Goal: Register for event/course: Sign up to attend an event or enroll in a course

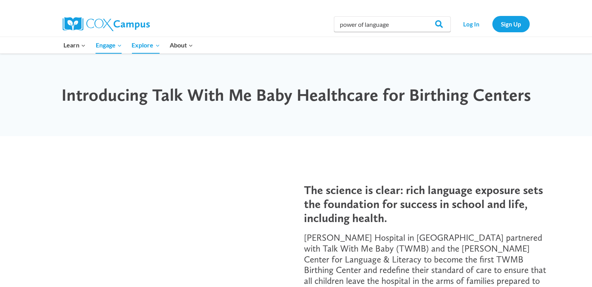
type input "power of language"
click at [421, 16] on input "Search" at bounding box center [436, 24] width 30 height 16
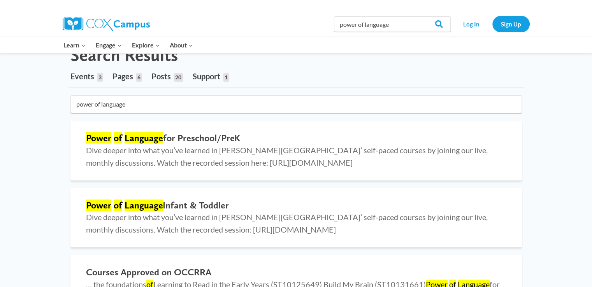
scroll to position [78, 0]
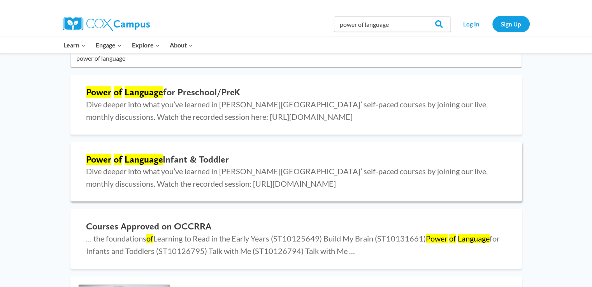
click at [238, 157] on h2 "Power of Language Infant & Toddler" at bounding box center [296, 159] width 421 height 11
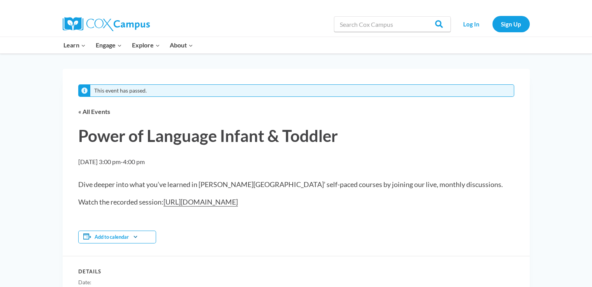
click at [124, 28] on img at bounding box center [106, 24] width 87 height 14
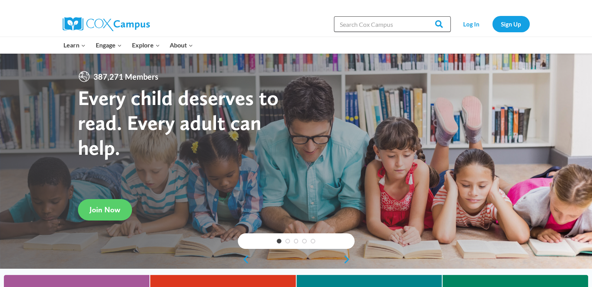
click at [361, 25] on input "Search in [URL][DOMAIN_NAME]" at bounding box center [392, 24] width 117 height 16
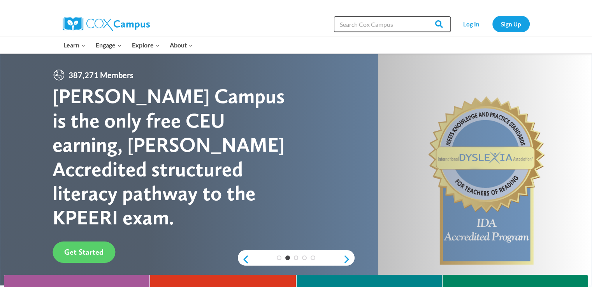
type input "power of language"
click at [438, 26] on input "Search" at bounding box center [436, 24] width 30 height 16
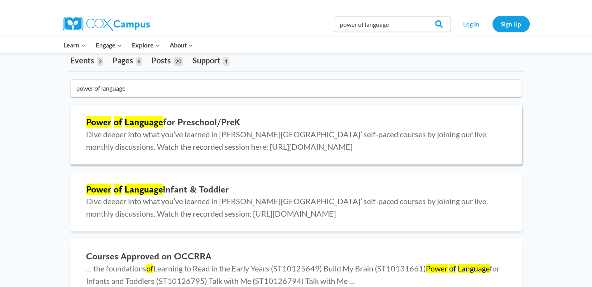
scroll to position [93, 0]
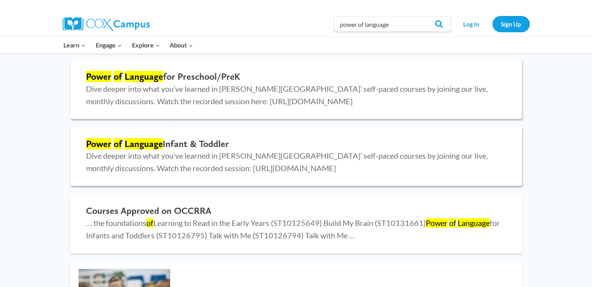
click at [355, 157] on span "Dive deeper into what you’ve learned in Cox Campus’ self-paced courses by joini…" at bounding box center [287, 162] width 402 height 22
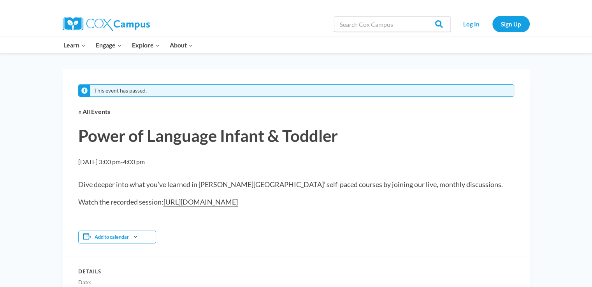
click at [217, 11] on div at bounding box center [180, 6] width 234 height 12
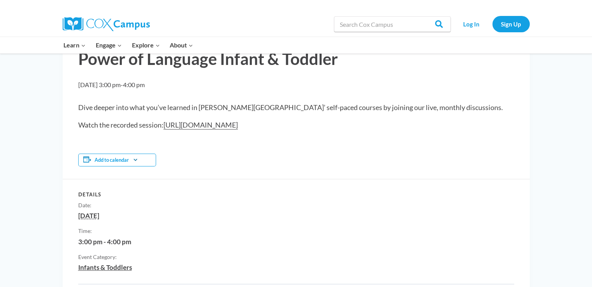
scroll to position [78, 0]
drag, startPoint x: 379, startPoint y: 23, endPoint x: 379, endPoint y: 28, distance: 4.7
click at [379, 24] on input "Search in [URL][DOMAIN_NAME]" at bounding box center [392, 24] width 117 height 16
type input "고"
type input "rhyme with me"
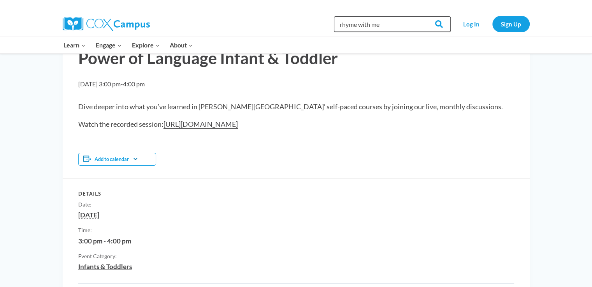
click at [421, 16] on input "Search" at bounding box center [436, 24] width 30 height 16
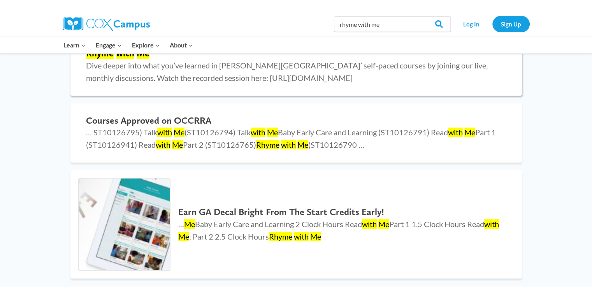
click at [153, 62] on span "Dive deeper into what you’ve learned in [PERSON_NAME][GEOGRAPHIC_DATA]’ self-pa…" at bounding box center [287, 72] width 402 height 22
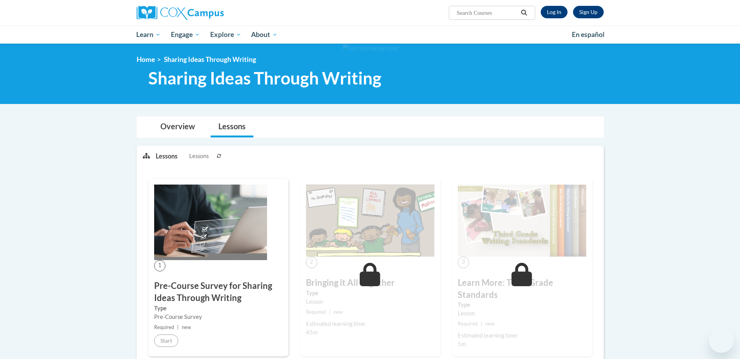
click at [509, 11] on input "Search..." at bounding box center [487, 12] width 62 height 9
type input "rhyme with me"
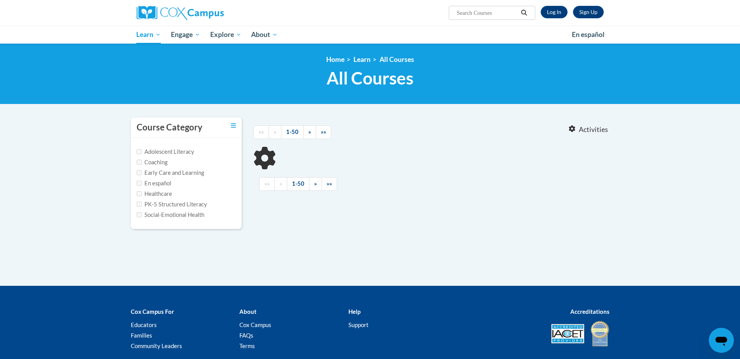
type input "rhyme with me"
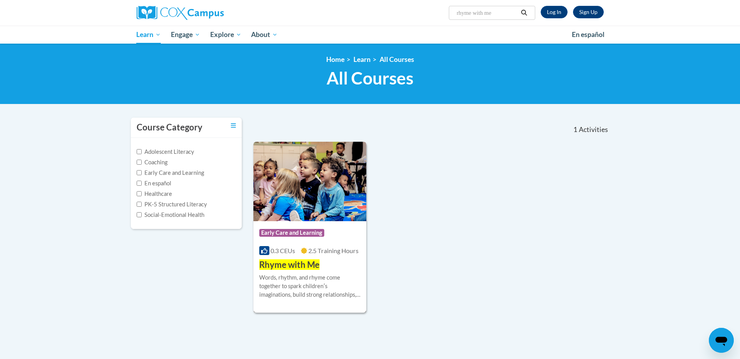
click at [338, 210] on img at bounding box center [310, 181] width 113 height 79
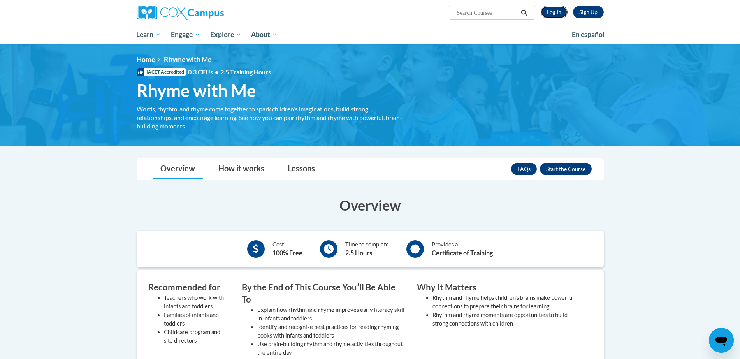
click at [556, 10] on link "Log In" at bounding box center [554, 12] width 27 height 12
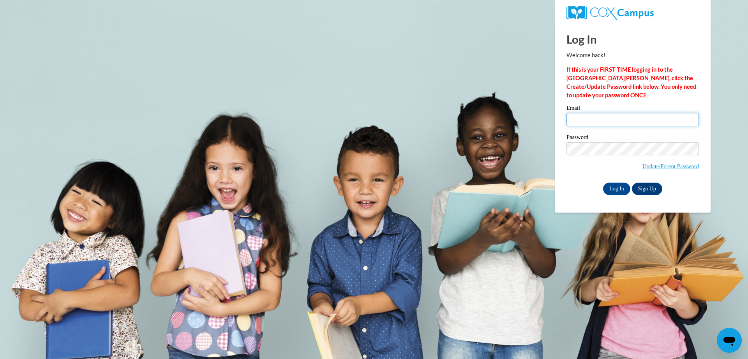
drag, startPoint x: 623, startPoint y: 120, endPoint x: 621, endPoint y: 127, distance: 6.8
click at [623, 120] on input "Email" at bounding box center [632, 119] width 132 height 13
type input "[EMAIL_ADDRESS][DOMAIN_NAME]"
click at [603, 183] on input "Log In" at bounding box center [616, 189] width 27 height 12
click at [613, 185] on input "Log In" at bounding box center [616, 189] width 27 height 12
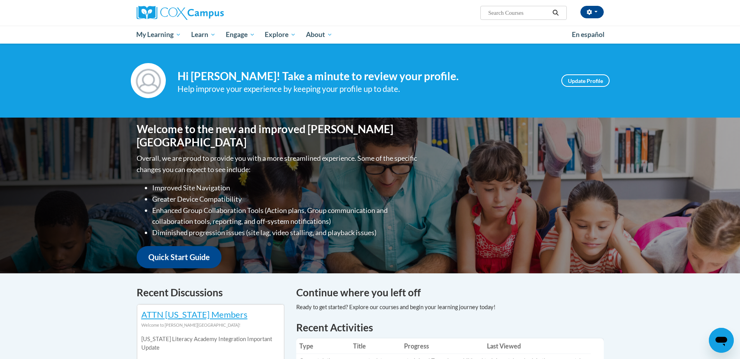
click at [540, 15] on input "Search..." at bounding box center [519, 12] width 62 height 9
click at [606, 11] on div "Jiwon Seo (America/New_York UTC-04:00) My Profile Inbox My Transcripts Log Out …" at bounding box center [449, 10] width 319 height 20
click at [594, 18] on button "button" at bounding box center [592, 12] width 23 height 12
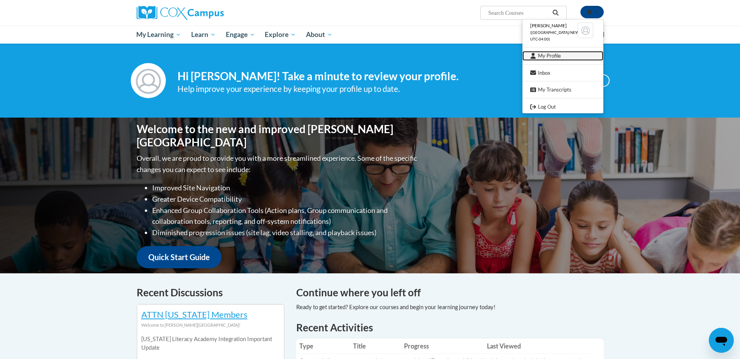
click at [558, 59] on link "My Profile" at bounding box center [563, 56] width 81 height 10
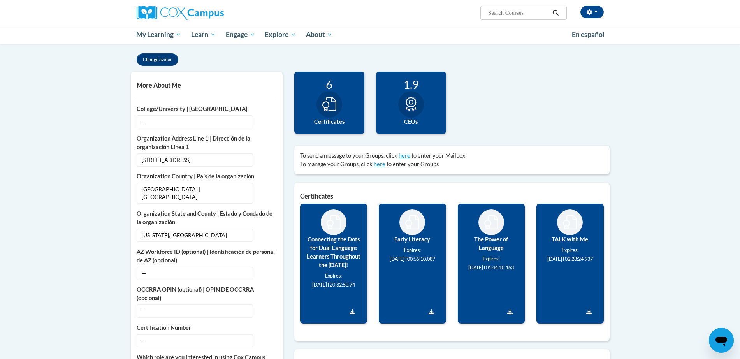
scroll to position [146, 0]
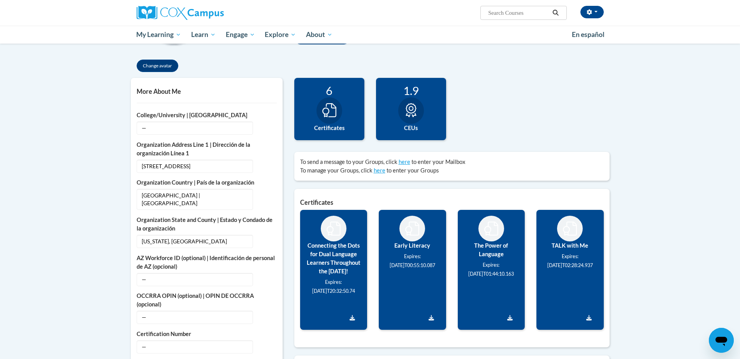
click at [516, 17] on input "Search..." at bounding box center [519, 12] width 62 height 9
type input "rhymewithme"
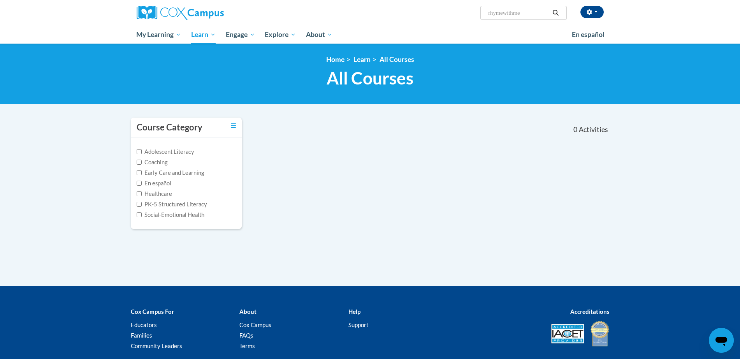
click at [505, 14] on input "rhymewithme" at bounding box center [519, 12] width 62 height 9
click at [514, 15] on input "rhyme withme" at bounding box center [519, 12] width 62 height 9
type input "rhyme with me"
click at [556, 13] on icon "Search" at bounding box center [555, 13] width 7 height 6
type input "rhyme with me"
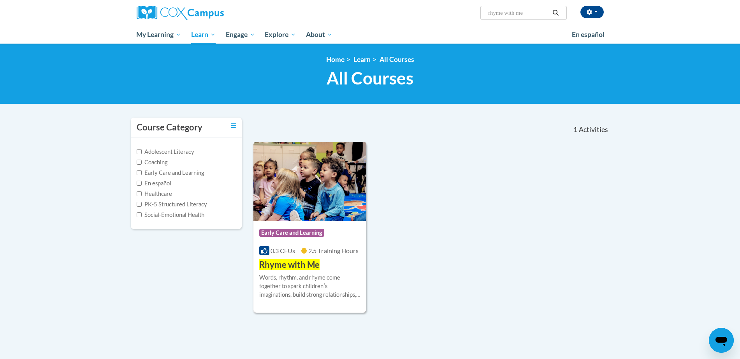
click at [329, 195] on img at bounding box center [310, 181] width 113 height 79
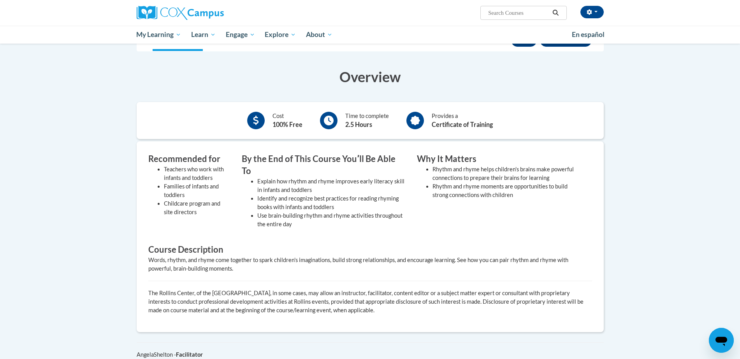
scroll to position [77, 0]
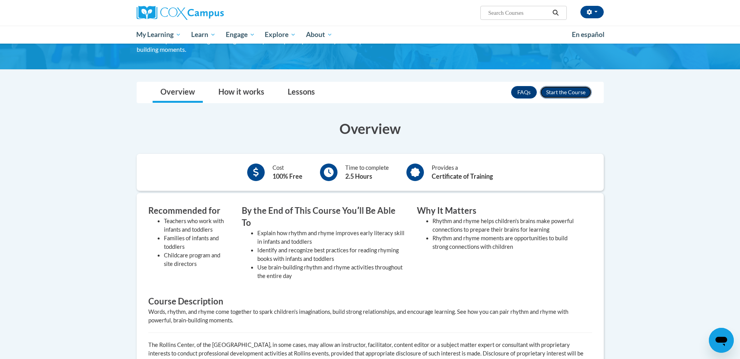
click at [553, 93] on button "Enroll" at bounding box center [566, 92] width 52 height 12
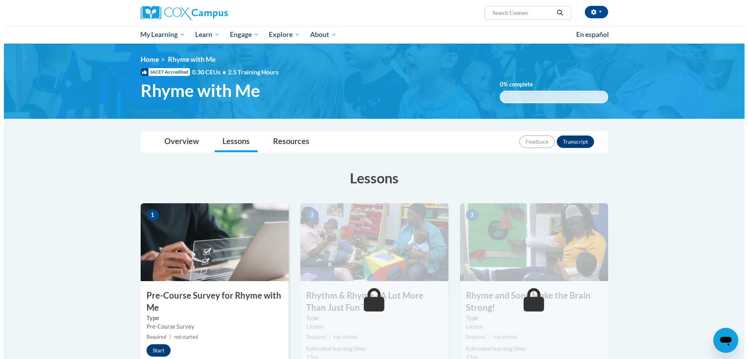
scroll to position [195, 0]
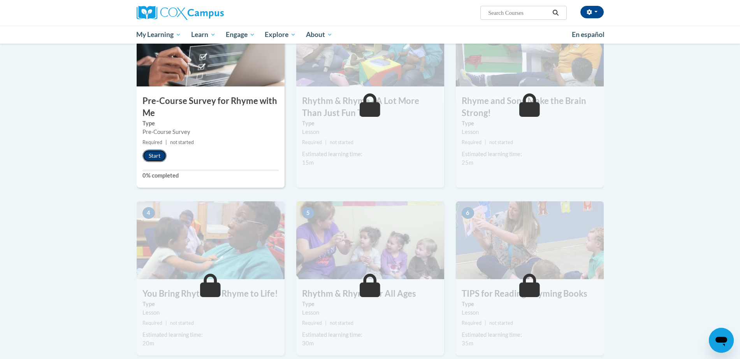
click at [155, 159] on button "Start" at bounding box center [155, 156] width 24 height 12
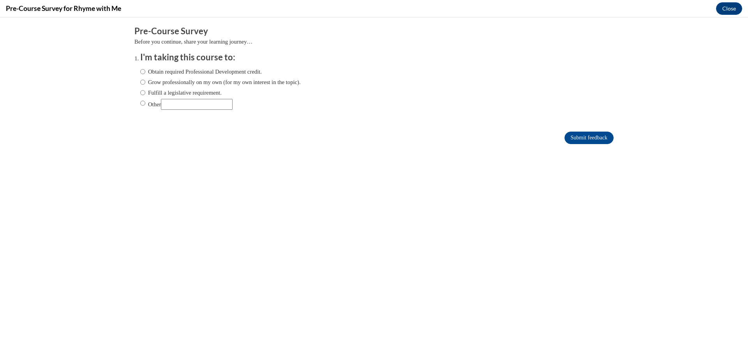
scroll to position [0, 0]
click at [176, 74] on label "Obtain required Professional Development credit." at bounding box center [200, 71] width 121 height 9
click at [145, 74] on input "Obtain required Professional Development credit." at bounding box center [142, 71] width 5 height 9
radio input "true"
click at [567, 139] on input "Submit feedback" at bounding box center [588, 138] width 49 height 12
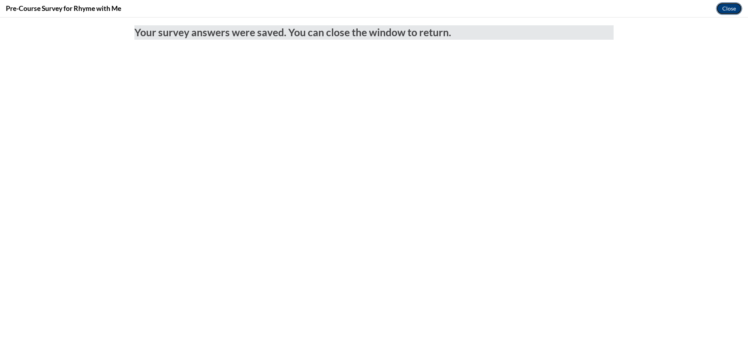
click at [727, 12] on button "Close" at bounding box center [729, 8] width 26 height 12
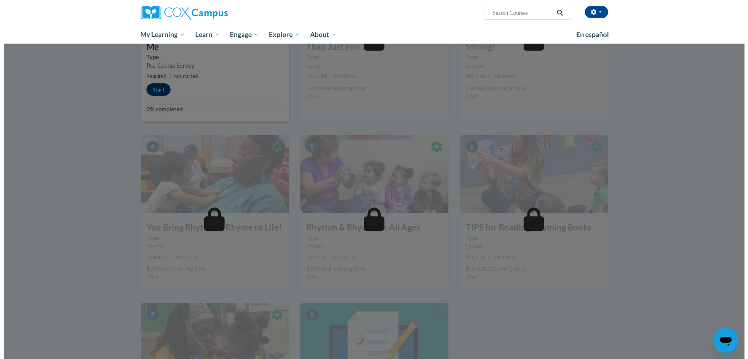
scroll to position [146, 0]
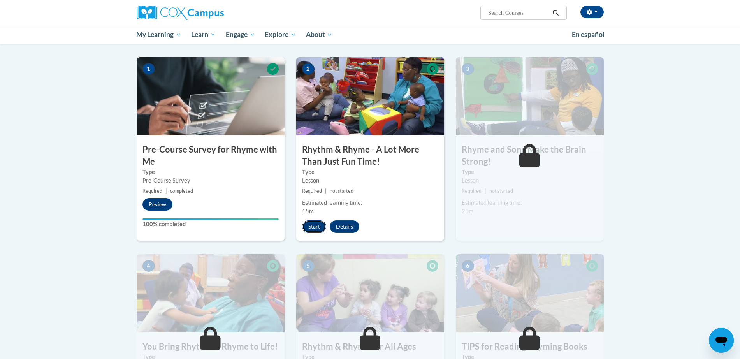
click at [316, 225] on button "Start" at bounding box center [314, 226] width 24 height 12
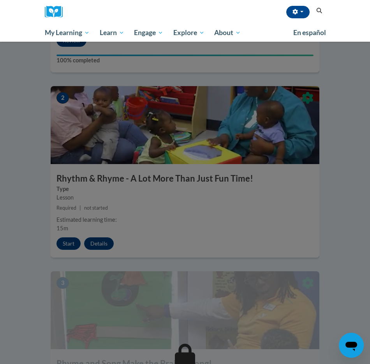
scroll to position [535, 0]
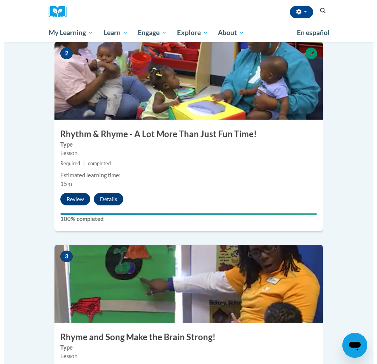
scroll to position [438, 0]
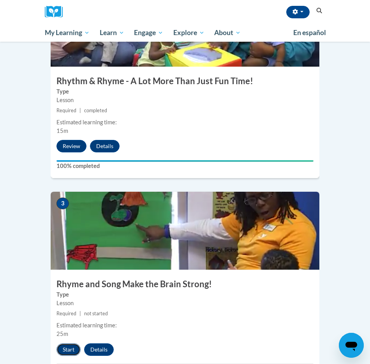
click at [66, 343] on button "Start" at bounding box center [68, 349] width 24 height 12
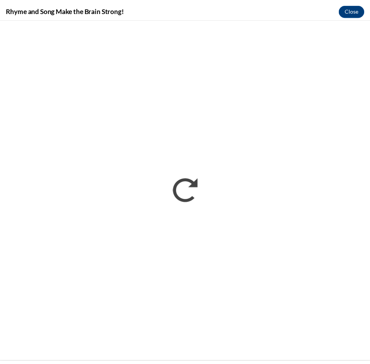
scroll to position [0, 0]
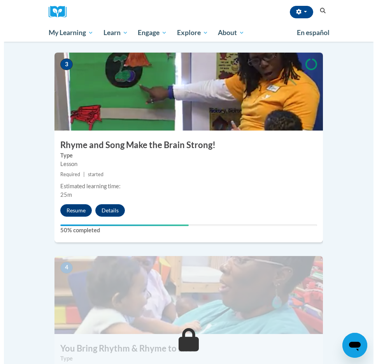
scroll to position [681, 0]
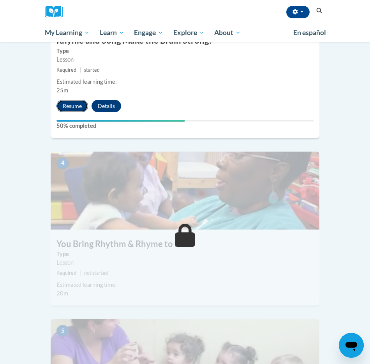
click at [69, 100] on button "Resume" at bounding box center [72, 106] width 32 height 12
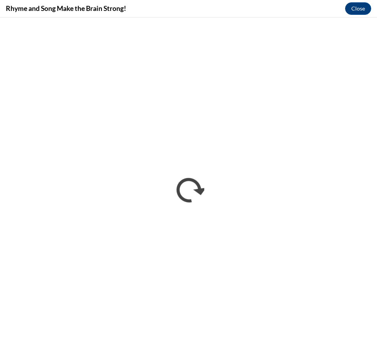
scroll to position [0, 0]
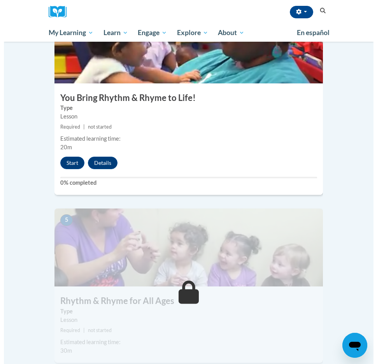
scroll to position [779, 0]
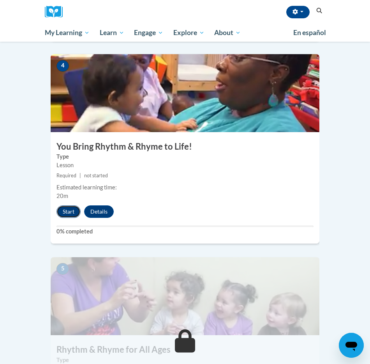
click at [71, 205] on button "Start" at bounding box center [68, 211] width 24 height 12
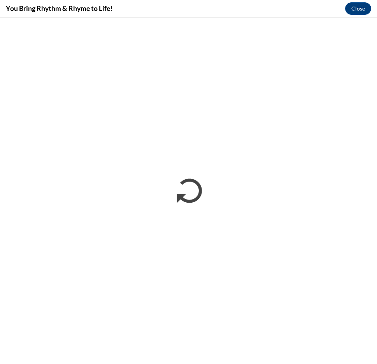
scroll to position [0, 0]
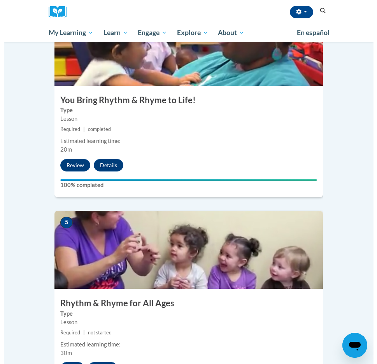
scroll to position [971, 0]
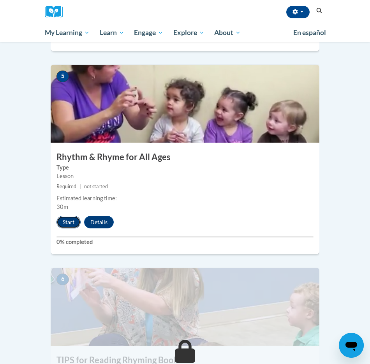
click at [67, 216] on button "Start" at bounding box center [68, 222] width 24 height 12
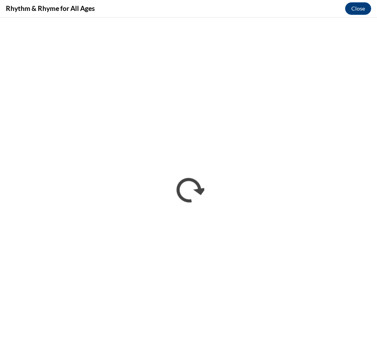
scroll to position [628, 0]
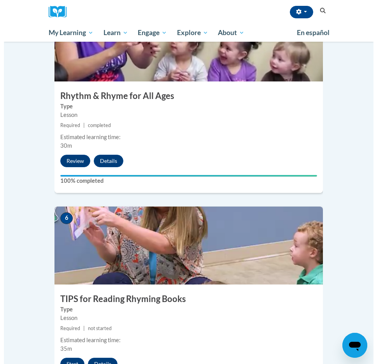
scroll to position [1132, 0]
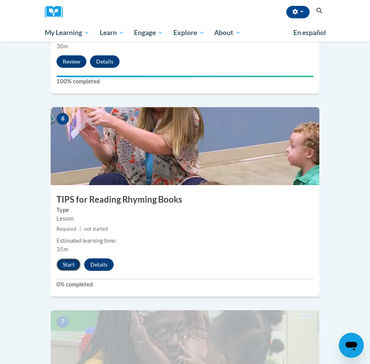
click at [69, 258] on button "Start" at bounding box center [68, 264] width 24 height 12
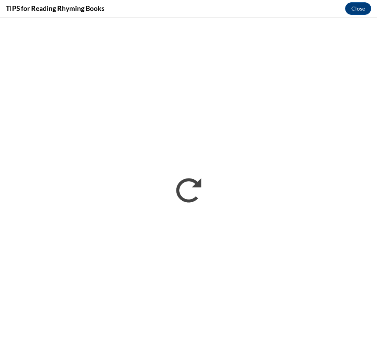
scroll to position [0, 0]
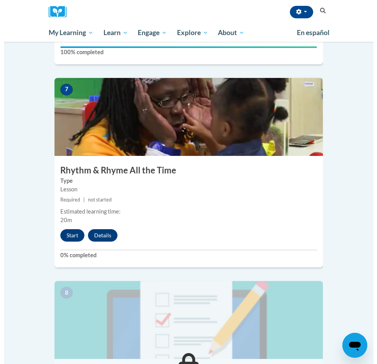
scroll to position [1363, 0]
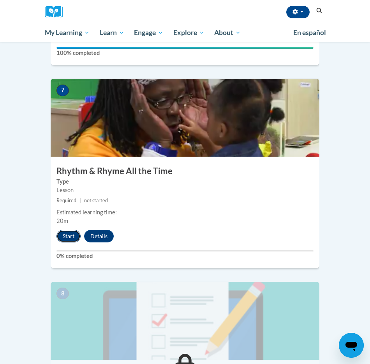
click at [70, 230] on button "Start" at bounding box center [68, 236] width 24 height 12
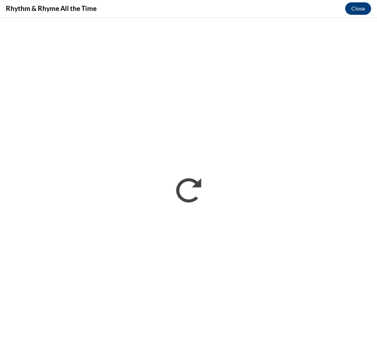
scroll to position [0, 0]
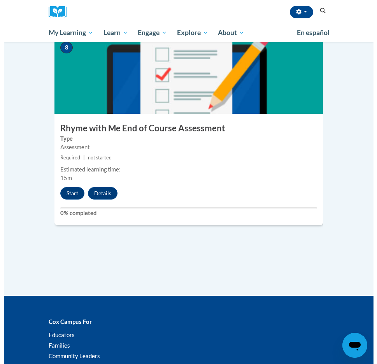
scroll to position [1667, 0]
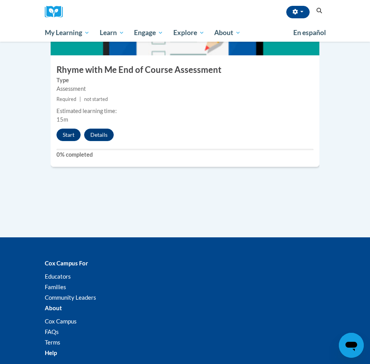
click at [70, 121] on div "8 Rhyme with Me End of Course Assessment Type Assessment Required | not started…" at bounding box center [185, 71] width 269 height 189
click at [70, 129] on button "Start" at bounding box center [68, 135] width 24 height 12
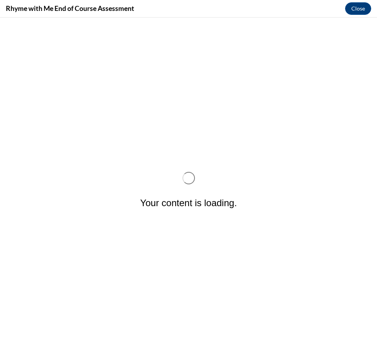
scroll to position [0, 0]
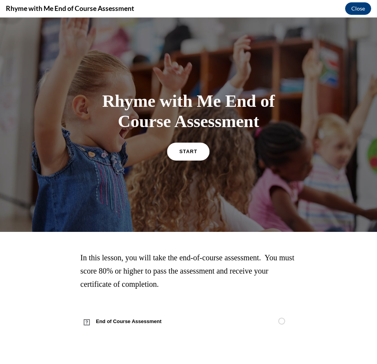
click at [179, 155] on link "START" at bounding box center [188, 151] width 42 height 18
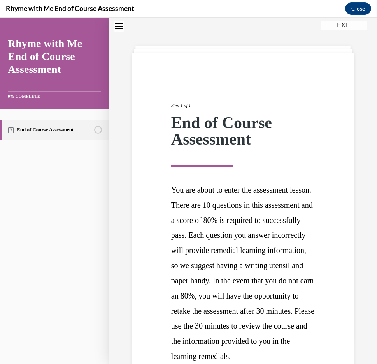
scroll to position [132, 0]
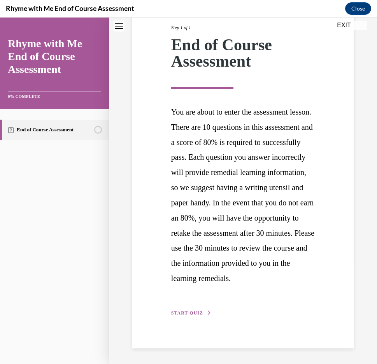
click at [196, 313] on span "START QUIZ" at bounding box center [187, 312] width 32 height 5
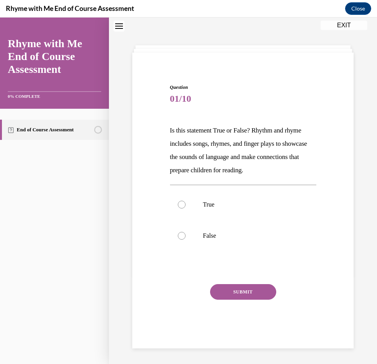
scroll to position [25, 0]
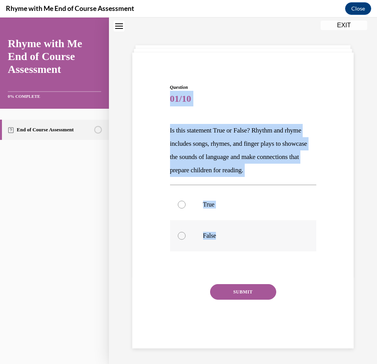
drag, startPoint x: 167, startPoint y: 99, endPoint x: 259, endPoint y: 233, distance: 162.6
click at [259, 233] on div "Question 01/10 Is this statement True or False? Rhythm and rhyme includes songs…" at bounding box center [243, 210] width 150 height 276
copy div "01/10 Is this statement True or False? Rhythm and rhyme includes songs, rhymes,…"
click at [277, 204] on p "True" at bounding box center [250, 205] width 94 height 8
click at [186, 204] on input "True" at bounding box center [182, 205] width 8 height 8
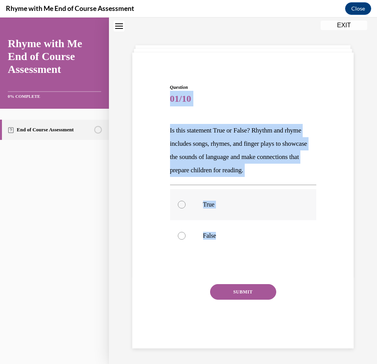
radio input "true"
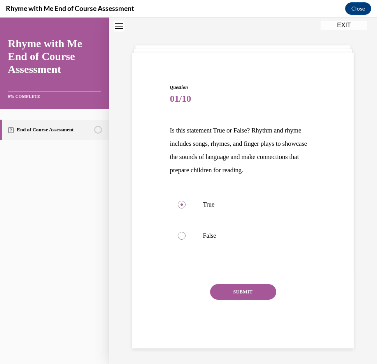
click at [263, 295] on button "SUBMIT" at bounding box center [243, 292] width 66 height 16
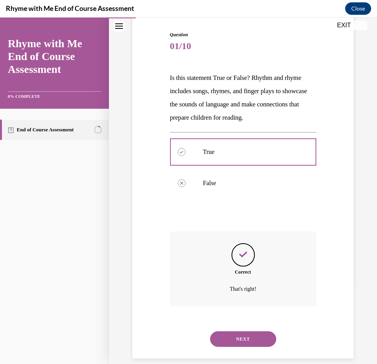
scroll to position [87, 0]
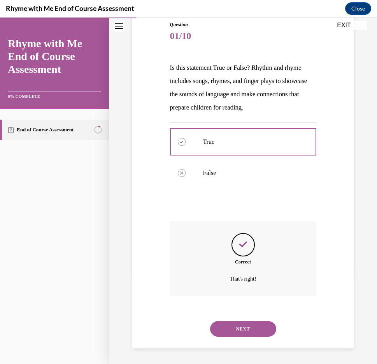
click at [230, 322] on button "NEXT" at bounding box center [243, 329] width 66 height 16
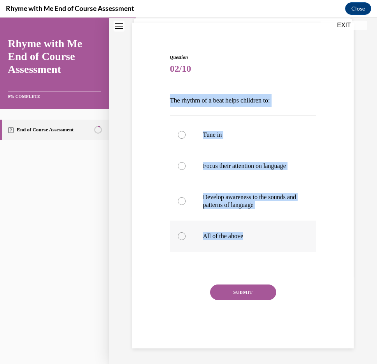
drag, startPoint x: 169, startPoint y: 85, endPoint x: 286, endPoint y: 230, distance: 186.4
click at [286, 230] on div "Question 02/10 The rhythm of a beat helps children to: Tune in Focus their atte…" at bounding box center [243, 201] width 146 height 294
click at [251, 230] on label "All of the above" at bounding box center [243, 235] width 146 height 31
click at [186, 232] on input "All of the above" at bounding box center [182, 236] width 8 height 8
radio input "true"
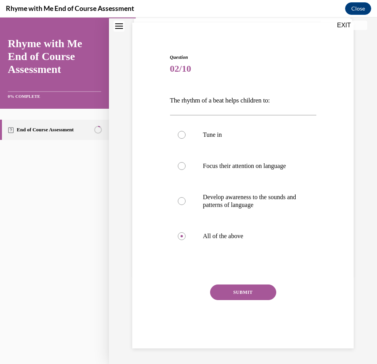
click at [229, 294] on button "SUBMIT" at bounding box center [243, 292] width 66 height 16
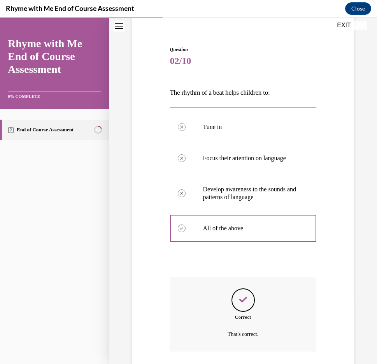
scroll to position [125, 0]
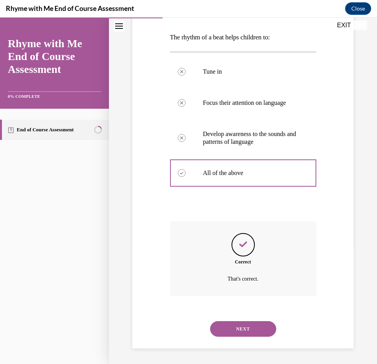
click at [225, 324] on button "NEXT" at bounding box center [243, 329] width 66 height 16
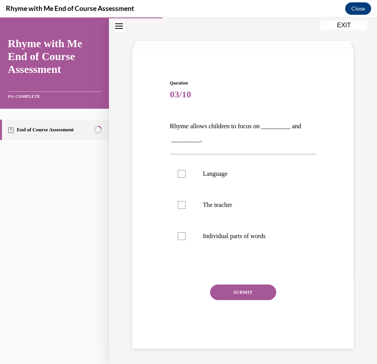
scroll to position [29, 0]
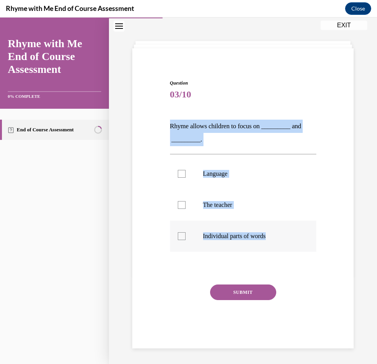
drag, startPoint x: 163, startPoint y: 121, endPoint x: 310, endPoint y: 233, distance: 184.5
click at [310, 233] on div "Question 03/10 Rhyme allows children to focus on _________ and _________. Langu…" at bounding box center [242, 202] width 225 height 292
copy div "Rhyme allows children to focus on _________ and _________. Language The teacher…"
click at [250, 176] on p "Language" at bounding box center [250, 174] width 94 height 8
click at [186, 176] on input "Language" at bounding box center [182, 174] width 8 height 8
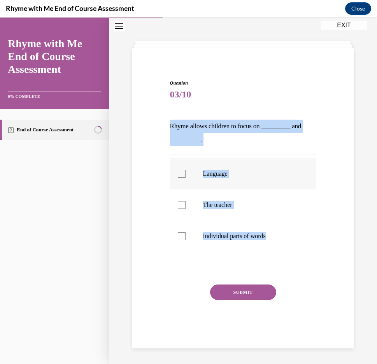
checkbox input "true"
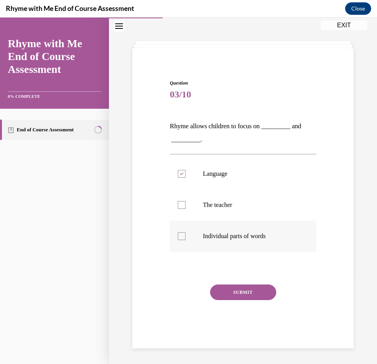
click at [254, 234] on p "Individual parts of words" at bounding box center [250, 236] width 94 height 8
click at [186, 234] on input "Individual parts of words" at bounding box center [182, 236] width 8 height 8
checkbox input "true"
click at [250, 294] on button "SUBMIT" at bounding box center [243, 292] width 66 height 16
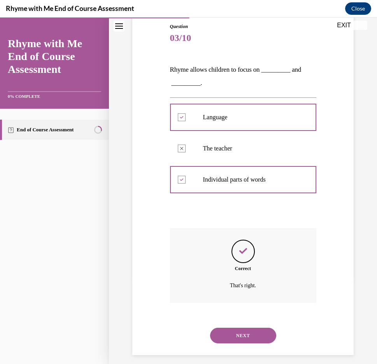
scroll to position [92, 0]
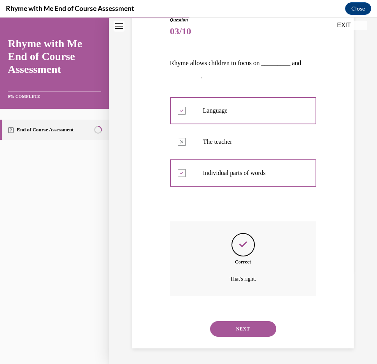
click at [253, 326] on button "NEXT" at bounding box center [243, 329] width 66 height 16
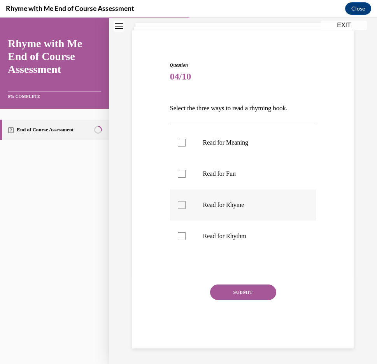
scroll to position [47, 0]
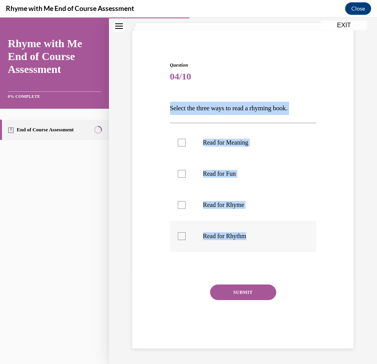
drag, startPoint x: 166, startPoint y: 108, endPoint x: 305, endPoint y: 226, distance: 182.3
click at [305, 226] on div "Question 04/10 Select the three ways to read a rhyming book. Read for Meaning R…" at bounding box center [242, 193] width 225 height 310
copy div "Select the three ways to read a rhyming book. Read for Meaning Read for Fun Rea…"
click at [233, 147] on label "Read for Meaning" at bounding box center [243, 142] width 146 height 31
click at [186, 146] on input "Read for Meaning" at bounding box center [182, 143] width 8 height 8
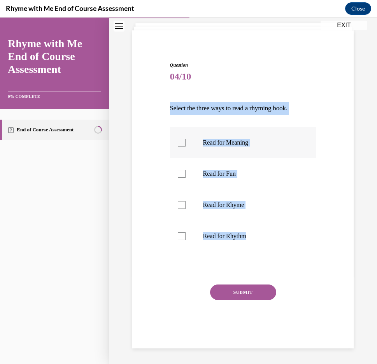
checkbox input "true"
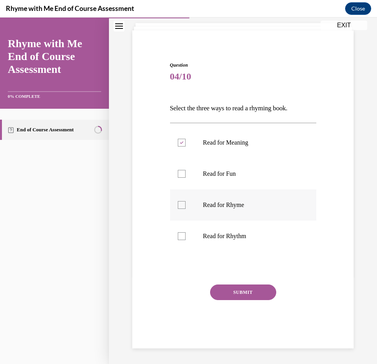
click at [232, 200] on label "Read for Rhyme" at bounding box center [243, 204] width 146 height 31
click at [186, 201] on input "Read for Rhyme" at bounding box center [182, 205] width 8 height 8
checkbox input "true"
click at [243, 233] on p "Read for Rhythm" at bounding box center [250, 236] width 94 height 8
click at [186, 233] on input "Read for Rhythm" at bounding box center [182, 236] width 8 height 8
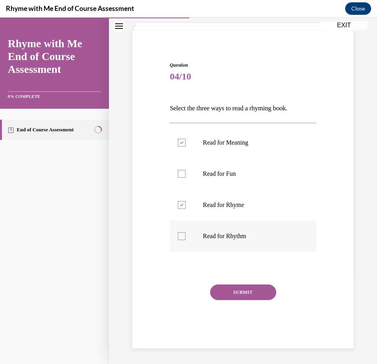
checkbox input "true"
click at [251, 291] on button "SUBMIT" at bounding box center [243, 292] width 66 height 16
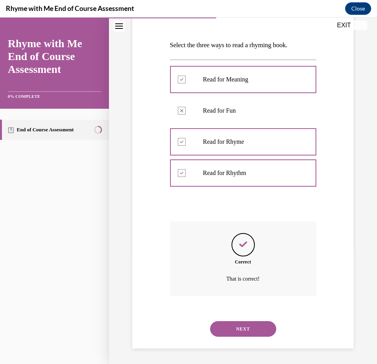
click at [252, 322] on button "NEXT" at bounding box center [243, 329] width 66 height 16
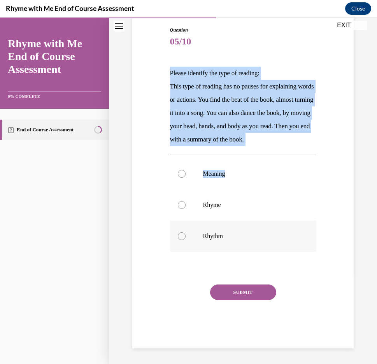
scroll to position [95, 0]
drag, startPoint x: 167, startPoint y: 66, endPoint x: 287, endPoint y: 244, distance: 215.4
click at [287, 244] on div "Question 05/10 Please identify the type of reading: This type of reading has no…" at bounding box center [243, 181] width 150 height 333
copy div "Please identify the type of reading: This type of reading has no pauses for exp…"
click at [241, 231] on label "Rhythm" at bounding box center [243, 235] width 146 height 31
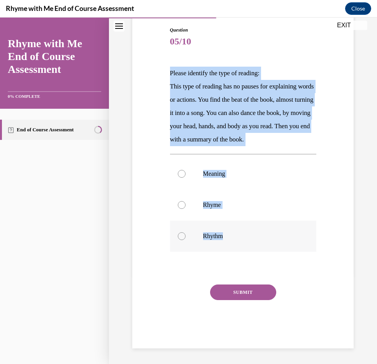
click at [186, 232] on input "Rhythm" at bounding box center [182, 236] width 8 height 8
radio input "true"
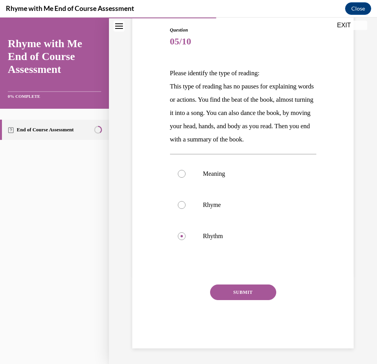
click at [244, 289] on button "SUBMIT" at bounding box center [243, 292] width 66 height 16
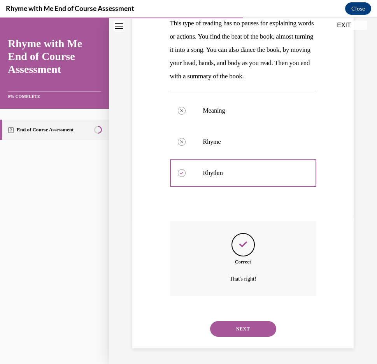
click at [242, 326] on button "NEXT" at bounding box center [243, 329] width 66 height 16
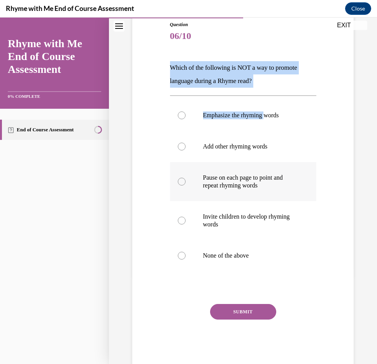
scroll to position [107, 0]
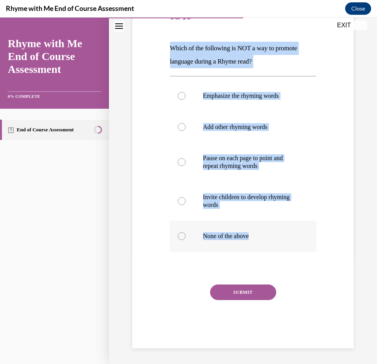
drag, startPoint x: 165, startPoint y: 66, endPoint x: 298, endPoint y: 237, distance: 216.5
click at [298, 237] on div "Question 06/10 Which of the following is NOT a way to promote language during a…" at bounding box center [242, 163] width 225 height 370
copy div "Which of the following is NOT a way to promote language during a Rhyme read? Em…"
click at [255, 242] on label "None of the above" at bounding box center [243, 235] width 146 height 31
click at [186, 240] on input "None of the above" at bounding box center [182, 236] width 8 height 8
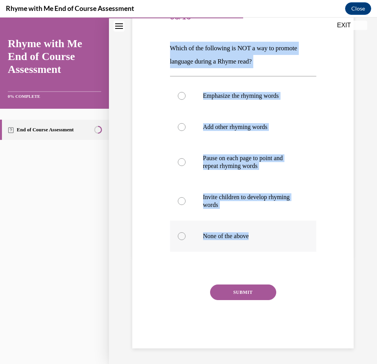
radio input "true"
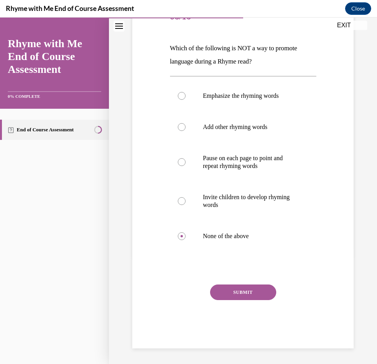
click at [247, 297] on button "SUBMIT" at bounding box center [243, 292] width 66 height 16
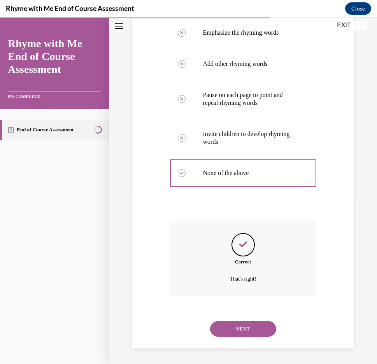
click at [234, 329] on button "NEXT" at bounding box center [243, 329] width 66 height 16
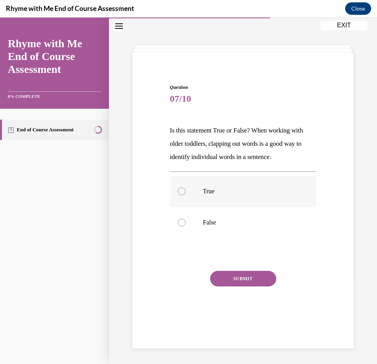
scroll to position [25, 0]
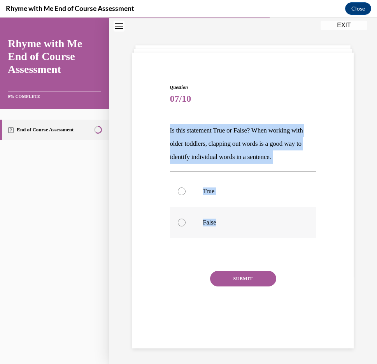
drag, startPoint x: 167, startPoint y: 126, endPoint x: 275, endPoint y: 215, distance: 139.7
click at [275, 215] on div "Question 07/10 Is this statement True or False? When working with older toddler…" at bounding box center [243, 203] width 150 height 262
click at [257, 227] on label "False" at bounding box center [243, 222] width 146 height 31
click at [186, 226] on input "False" at bounding box center [182, 222] width 8 height 8
radio input "true"
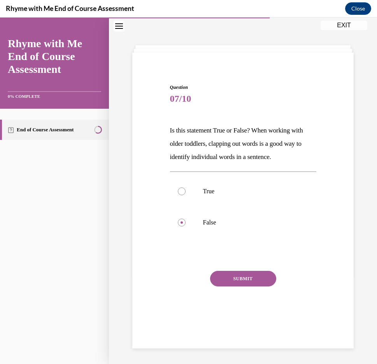
click at [261, 278] on button "SUBMIT" at bounding box center [243, 279] width 66 height 16
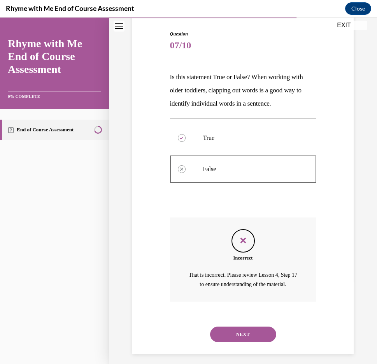
scroll to position [83, 0]
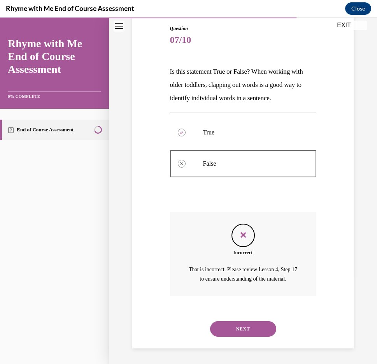
click at [245, 318] on div "NEXT" at bounding box center [243, 328] width 146 height 31
click at [232, 332] on button "NEXT" at bounding box center [243, 329] width 66 height 16
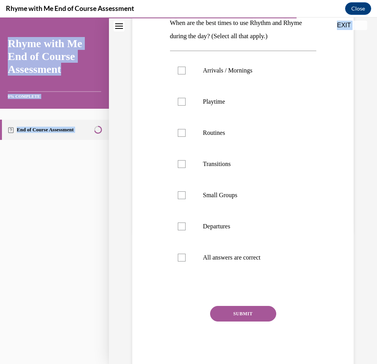
scroll to position [153, 0]
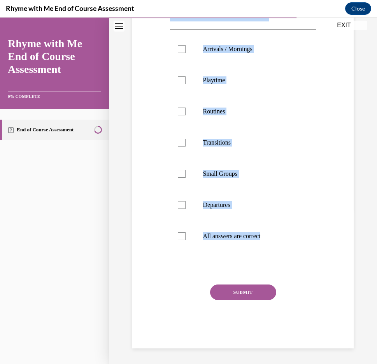
drag, startPoint x: 168, startPoint y: 94, endPoint x: 323, endPoint y: 228, distance: 205.1
click at [323, 228] on div "Question 08/10 When are the best times to use Rhythm and Rhyme during the day? …" at bounding box center [242, 139] width 225 height 417
click at [260, 240] on label "All answers are correct" at bounding box center [243, 235] width 146 height 31
click at [186, 240] on input "All answers are correct" at bounding box center [182, 236] width 8 height 8
checkbox input "true"
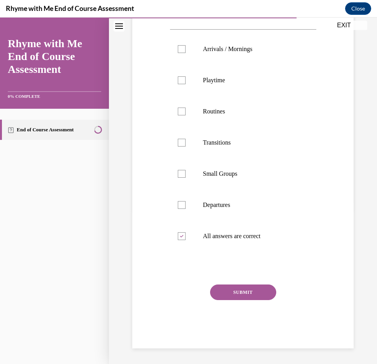
click at [253, 292] on button "SUBMIT" at bounding box center [243, 292] width 66 height 16
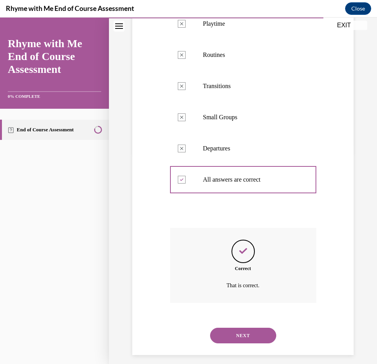
scroll to position [217, 0]
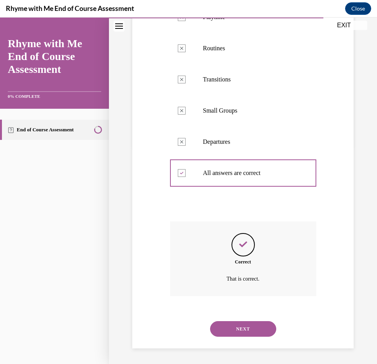
click at [247, 324] on button "NEXT" at bounding box center [243, 329] width 66 height 16
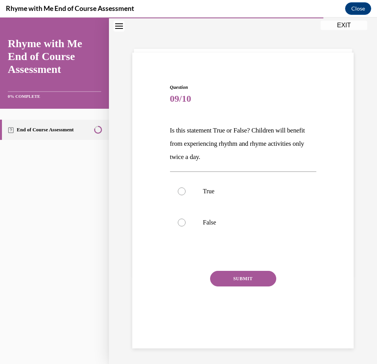
scroll to position [25, 0]
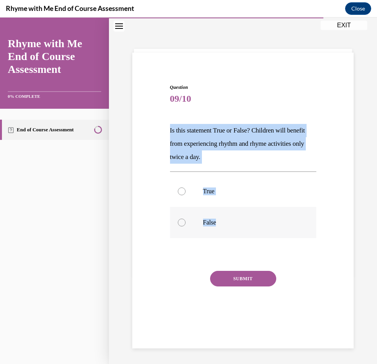
drag, startPoint x: 160, startPoint y: 127, endPoint x: 305, endPoint y: 216, distance: 170.1
click at [305, 216] on div "Question 09/10 Is this statement True or False? Children will benefit from expe…" at bounding box center [242, 197] width 225 height 274
copy div "Is this statement True or False? Children will benefit from experiencing rhythm…"
click at [227, 194] on p "True" at bounding box center [250, 191] width 94 height 8
click at [186, 194] on input "True" at bounding box center [182, 191] width 8 height 8
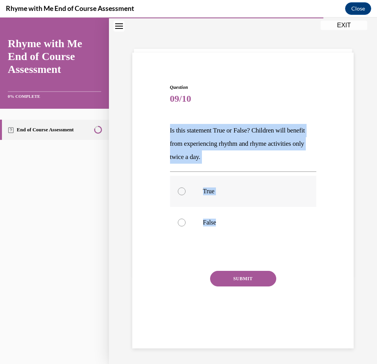
radio input "true"
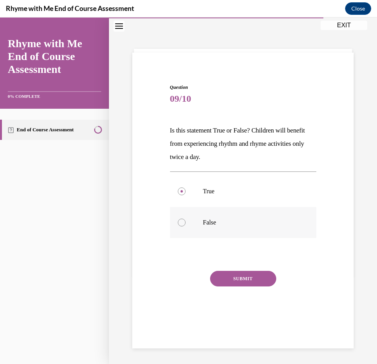
click at [221, 221] on p "False" at bounding box center [250, 222] width 94 height 8
click at [186, 221] on input "False" at bounding box center [182, 222] width 8 height 8
radio input "true"
click at [242, 272] on button "SUBMIT" at bounding box center [243, 279] width 66 height 16
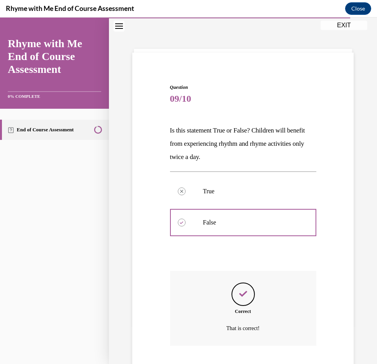
scroll to position [74, 0]
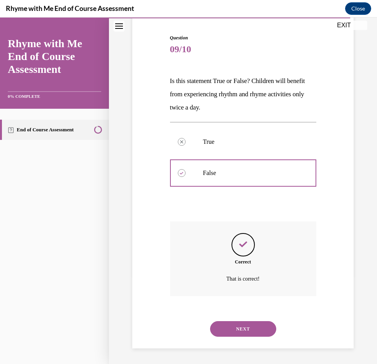
click at [235, 322] on button "NEXT" at bounding box center [243, 329] width 66 height 16
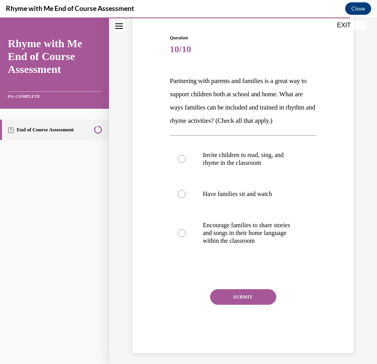
scroll to position [41, 0]
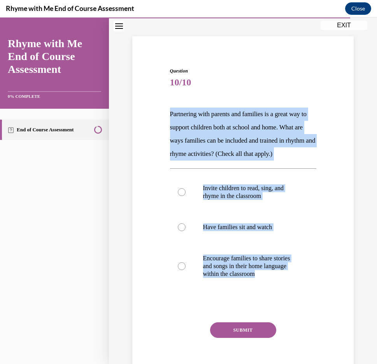
drag, startPoint x: 236, startPoint y: 110, endPoint x: 376, endPoint y: 317, distance: 250.0
click at [322, 292] on div "Question 10/10 Partnering with parents and families is a great way to support c…" at bounding box center [242, 215] width 225 height 342
copy div "Partnering with parents and families is a great way to support children both at…"
click at [268, 211] on label "Invite children to read, sing, and rhyme in the classroom" at bounding box center [243, 192] width 146 height 39
click at [186, 196] on input "Invite children to read, sing, and rhyme in the classroom" at bounding box center [182, 192] width 8 height 8
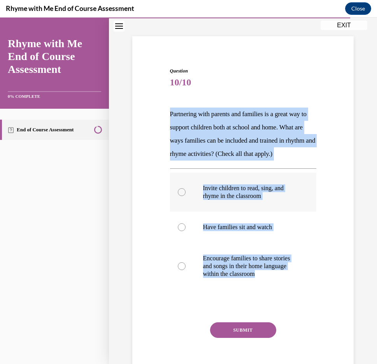
radio input "true"
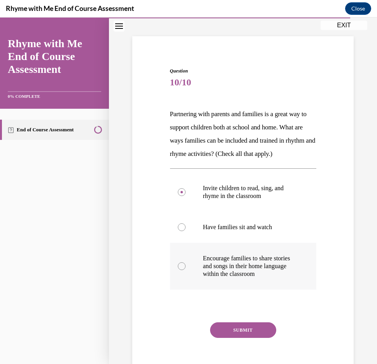
click at [266, 266] on label "Encourage families to share stories and songs in their home language within the…" at bounding box center [243, 266] width 146 height 47
click at [186, 266] on input "Encourage families to share stories and songs in their home language within the…" at bounding box center [182, 266] width 8 height 8
radio input "true"
click at [265, 200] on p "Invite children to read, sing, and rhyme in the classroom" at bounding box center [250, 192] width 94 height 16
click at [186, 196] on input "Invite children to read, sing, and rhyme in the classroom" at bounding box center [182, 192] width 8 height 8
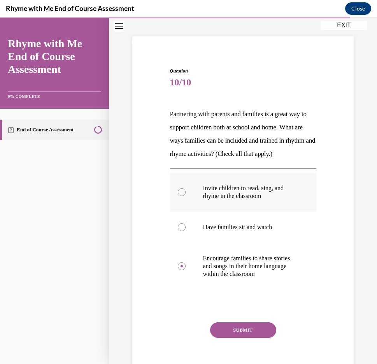
radio input "true"
click at [271, 278] on p "Encourage families to share stories and songs in their home language within the…" at bounding box center [250, 265] width 94 height 23
click at [186, 270] on input "Encourage families to share stories and songs in their home language within the…" at bounding box center [182, 266] width 8 height 8
radio input "true"
click at [248, 338] on button "SUBMIT" at bounding box center [243, 330] width 66 height 16
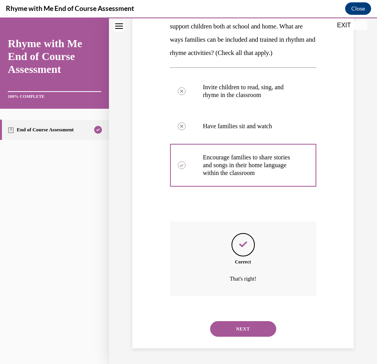
scroll to position [155, 0]
click at [245, 326] on button "NEXT" at bounding box center [243, 329] width 66 height 16
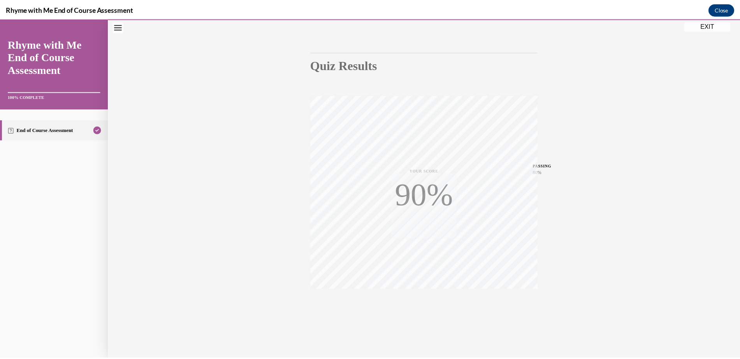
scroll to position [58, 0]
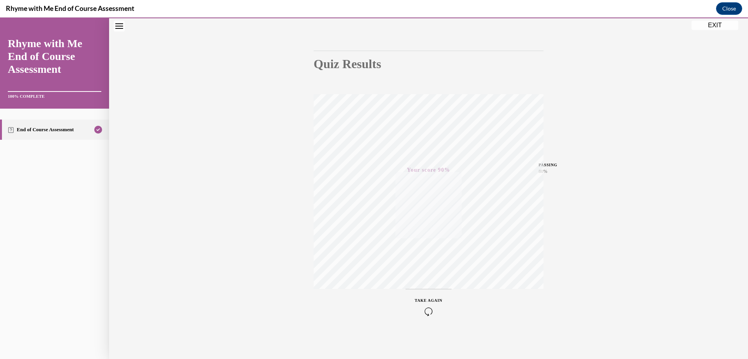
click at [370, 28] on button "EXIT" at bounding box center [714, 25] width 47 height 9
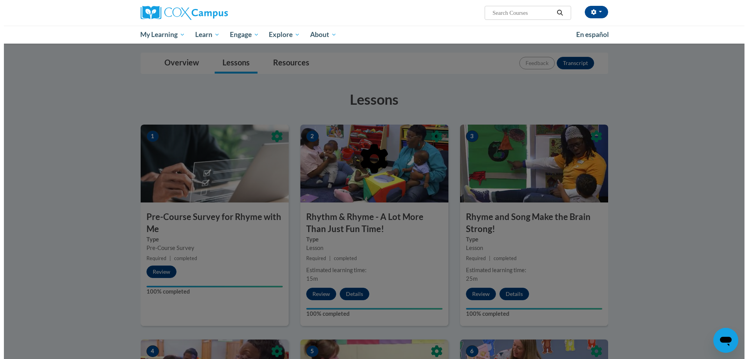
scroll to position [0, 0]
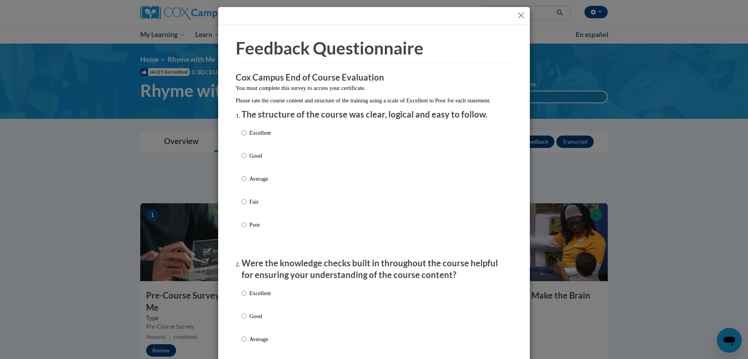
click at [370, 144] on div "Excellent Good Average Fair Poor" at bounding box center [373, 188] width 265 height 127
click at [276, 141] on div "Excellent Good Average Fair Poor" at bounding box center [373, 188] width 265 height 127
click at [249, 137] on p "Excellent" at bounding box center [259, 133] width 21 height 9
click at [245, 137] on input "Excellent" at bounding box center [243, 133] width 5 height 9
radio input "true"
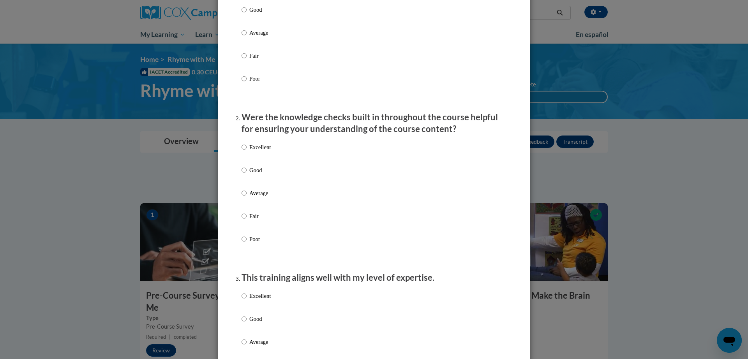
click at [259, 151] on p "Excellent" at bounding box center [259, 147] width 21 height 9
click at [246, 151] on input "Excellent" at bounding box center [243, 147] width 5 height 9
radio input "true"
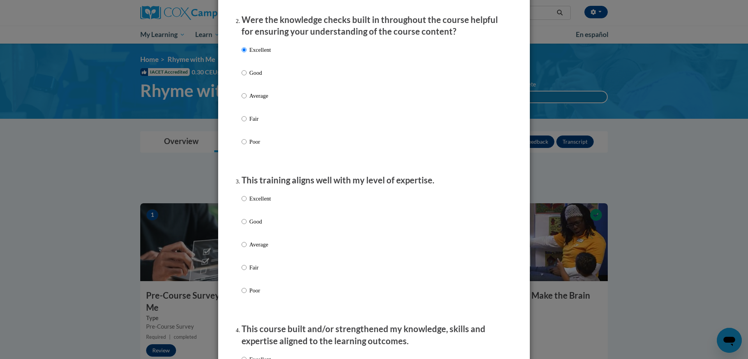
click at [255, 201] on div "Excellent Good Average Fair Poor" at bounding box center [255, 250] width 29 height 121
click at [255, 203] on p "Excellent" at bounding box center [259, 198] width 21 height 9
click at [246, 203] on input "Excellent" at bounding box center [243, 198] width 5 height 9
radio input "true"
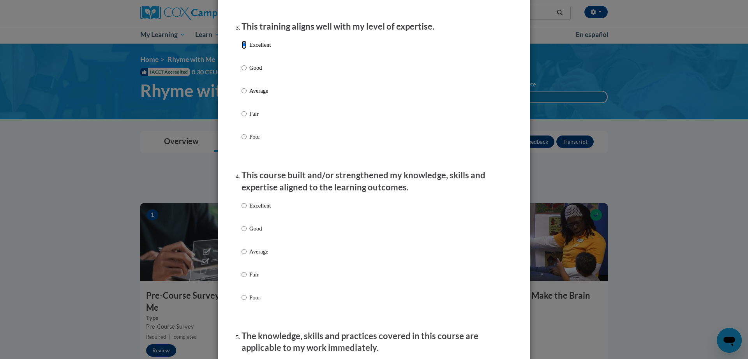
scroll to position [487, 0]
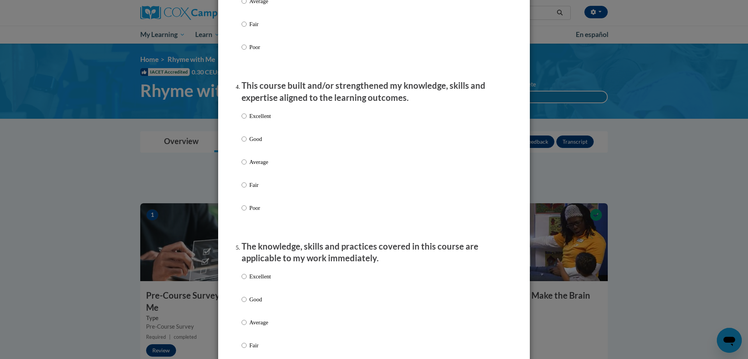
click at [263, 120] on p "Excellent" at bounding box center [259, 116] width 21 height 9
click at [246, 120] on input "Excellent" at bounding box center [243, 116] width 5 height 9
radio input "true"
click at [255, 281] on p "Excellent" at bounding box center [259, 276] width 21 height 9
click at [246, 281] on input "Excellent" at bounding box center [243, 276] width 5 height 9
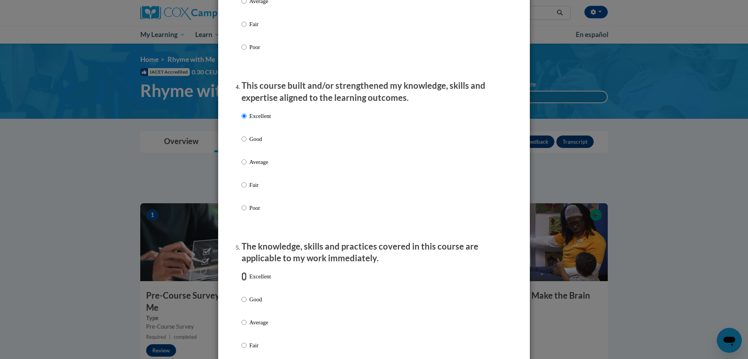
radio input "true"
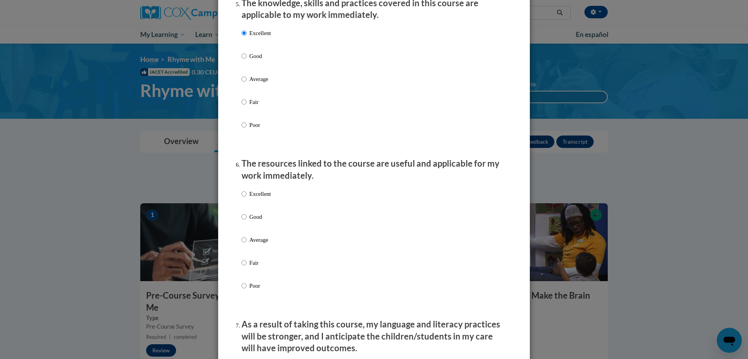
click at [263, 198] on p "Excellent" at bounding box center [259, 194] width 21 height 9
click at [246, 198] on input "Excellent" at bounding box center [243, 194] width 5 height 9
radio input "true"
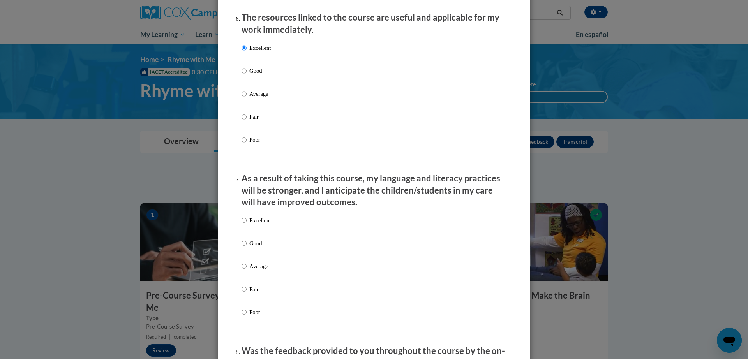
click at [258, 225] on p "Excellent" at bounding box center [259, 220] width 21 height 9
click at [246, 225] on input "Excellent" at bounding box center [243, 220] width 5 height 9
radio input "true"
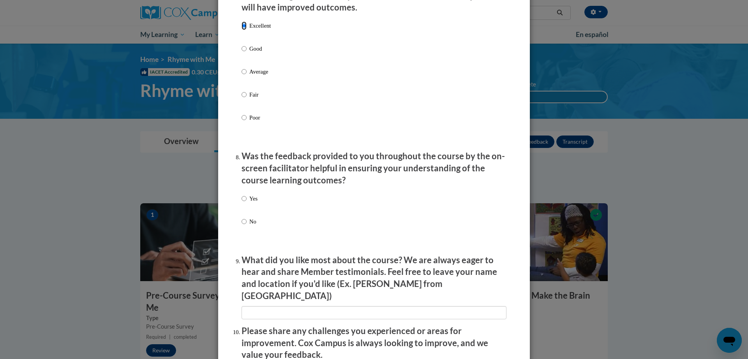
scroll to position [1259, 0]
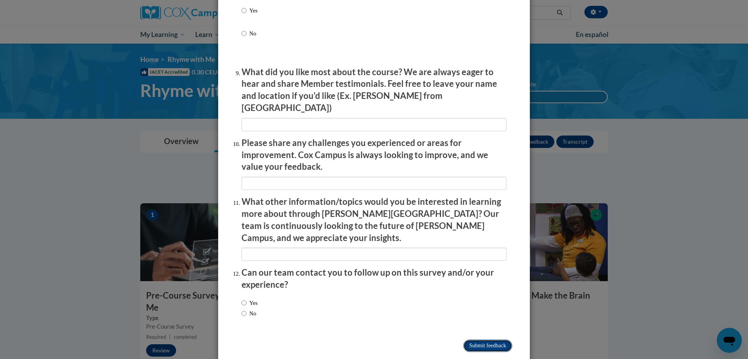
click at [370, 340] on input "Submit feedback" at bounding box center [487, 346] width 49 height 12
